Goal: Navigation & Orientation: Locate item on page

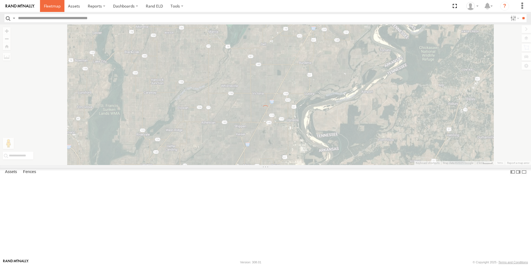
click at [47, 8] on span at bounding box center [52, 5] width 17 height 5
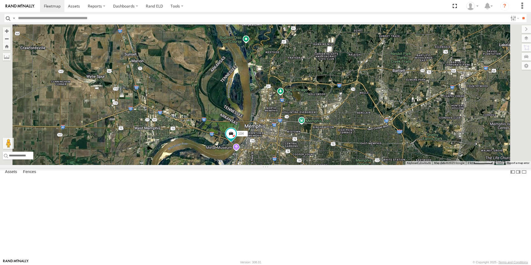
drag, startPoint x: 345, startPoint y: 197, endPoint x: 355, endPoint y: 127, distance: 70.7
click at [355, 127] on div "104 77" at bounding box center [265, 94] width 531 height 141
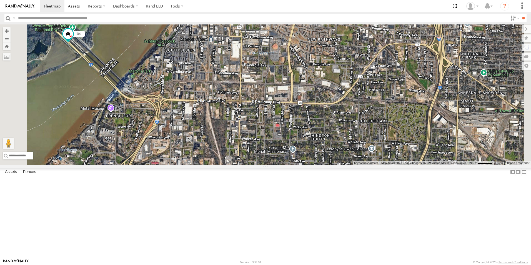
click at [0, 0] on span at bounding box center [0, 0] width 0 height 0
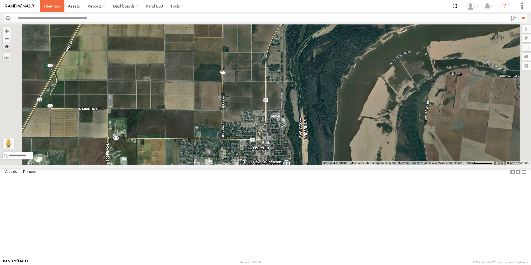
click at [56, 4] on span at bounding box center [52, 5] width 17 height 5
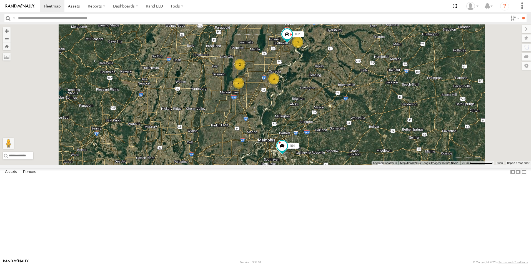
click at [0, 0] on span at bounding box center [0, 0] width 0 height 0
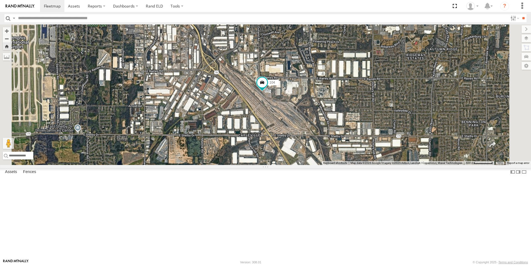
click at [0, 0] on span at bounding box center [0, 0] width 0 height 0
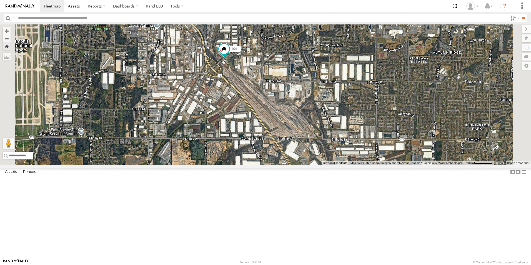
click at [0, 0] on span at bounding box center [0, 0] width 0 height 0
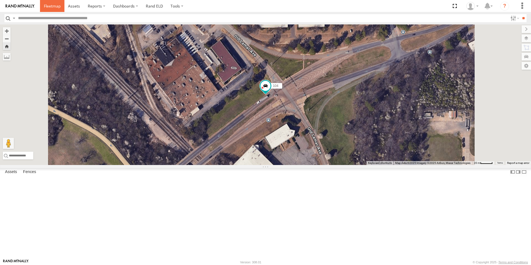
click at [53, 6] on span at bounding box center [52, 5] width 17 height 5
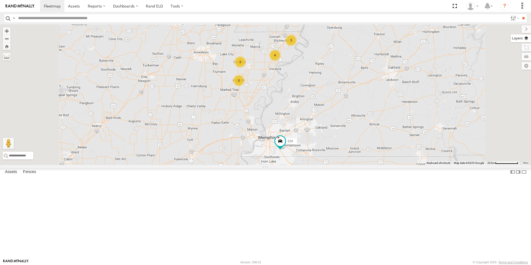
click at [527, 39] on label at bounding box center [521, 38] width 20 height 8
click at [0, 0] on span "Basemaps" at bounding box center [0, 0] width 0 height 0
click at [0, 0] on span "Satellite + Roadmap" at bounding box center [0, 0] width 0 height 0
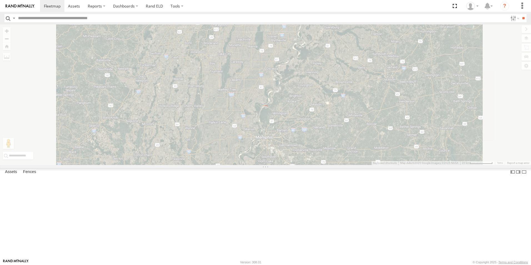
drag, startPoint x: 71, startPoint y: 164, endPoint x: 314, endPoint y: 25, distance: 280.1
click at [0, 0] on span at bounding box center [0, 0] width 0 height 0
click at [198, 86] on div "← Move left → Move right ↑ Move up ↓ Move down + Zoom in - Zoom out Home Jump l…" at bounding box center [265, 94] width 531 height 141
click at [46, 6] on span at bounding box center [52, 5] width 17 height 5
